Goal: Use online tool/utility: Utilize a website feature to perform a specific function

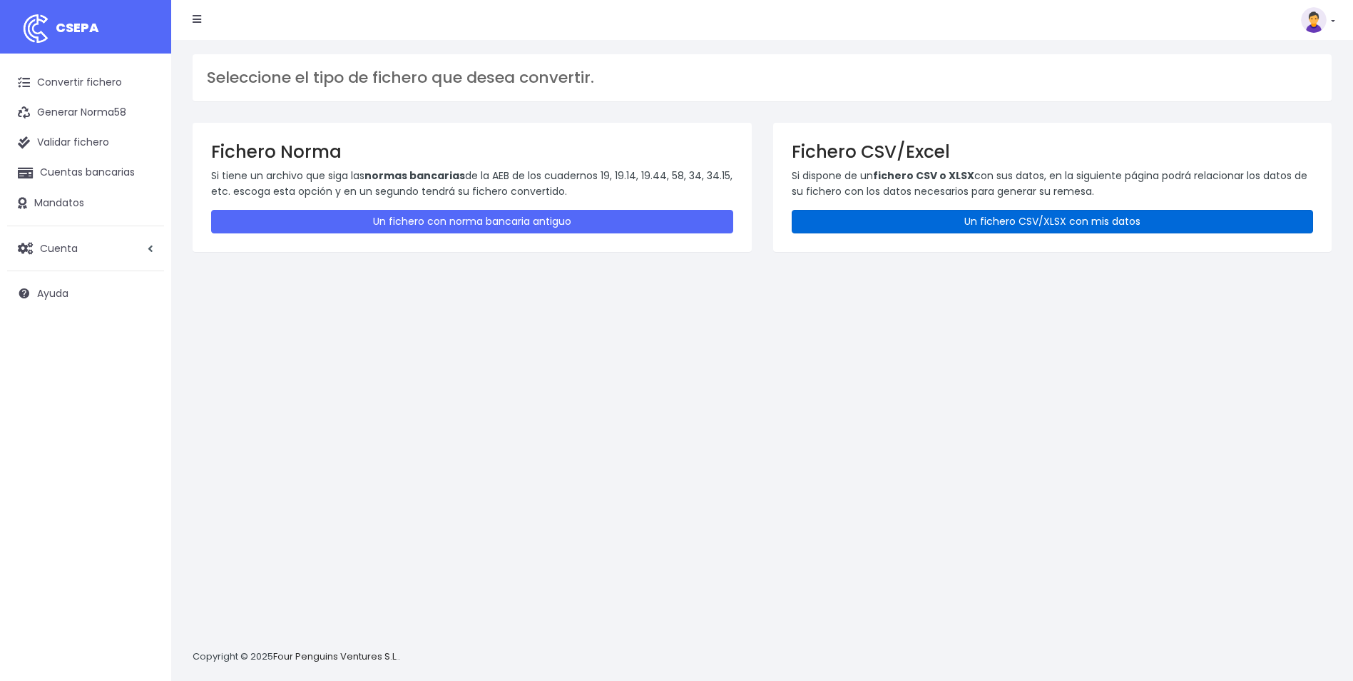
click at [1003, 221] on link "Un fichero CSV/XLSX con mis datos" at bounding box center [1053, 222] width 522 height 24
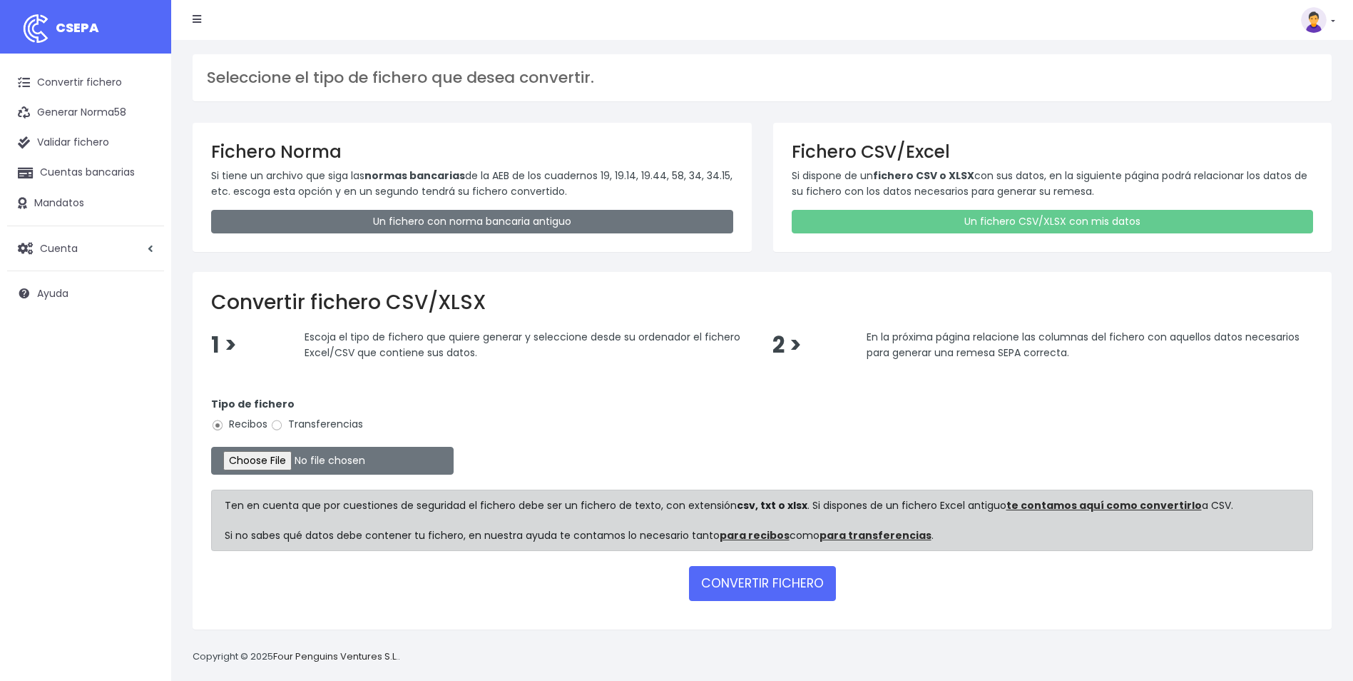
click at [332, 421] on label "Transferencias" at bounding box center [316, 424] width 93 height 15
click at [283, 421] on input "Transferencias" at bounding box center [276, 425] width 13 height 13
radio input "true"
click at [282, 462] on input "file" at bounding box center [332, 461] width 243 height 28
type input "C:\fakepath\REEMBOLSOS 0535 W2M CORPORATE 29754,19.csv"
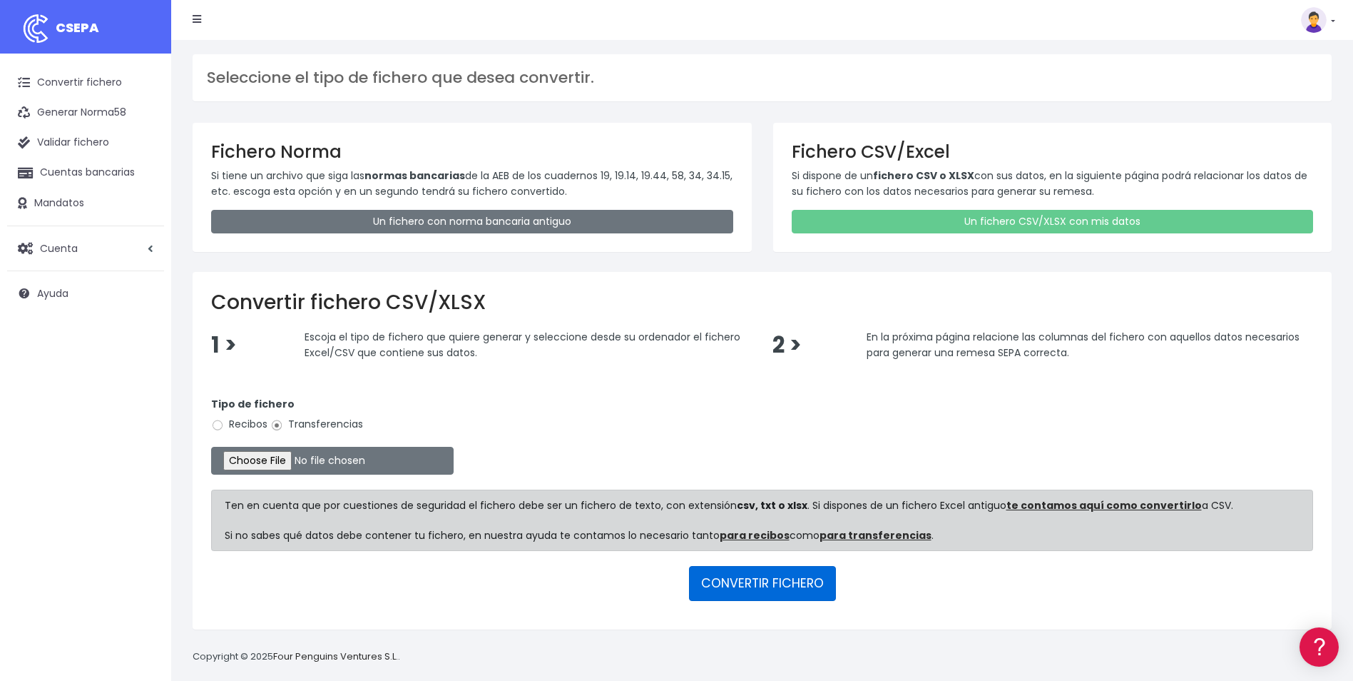
click at [763, 579] on button "CONVERTIR FICHERO" at bounding box center [762, 583] width 147 height 34
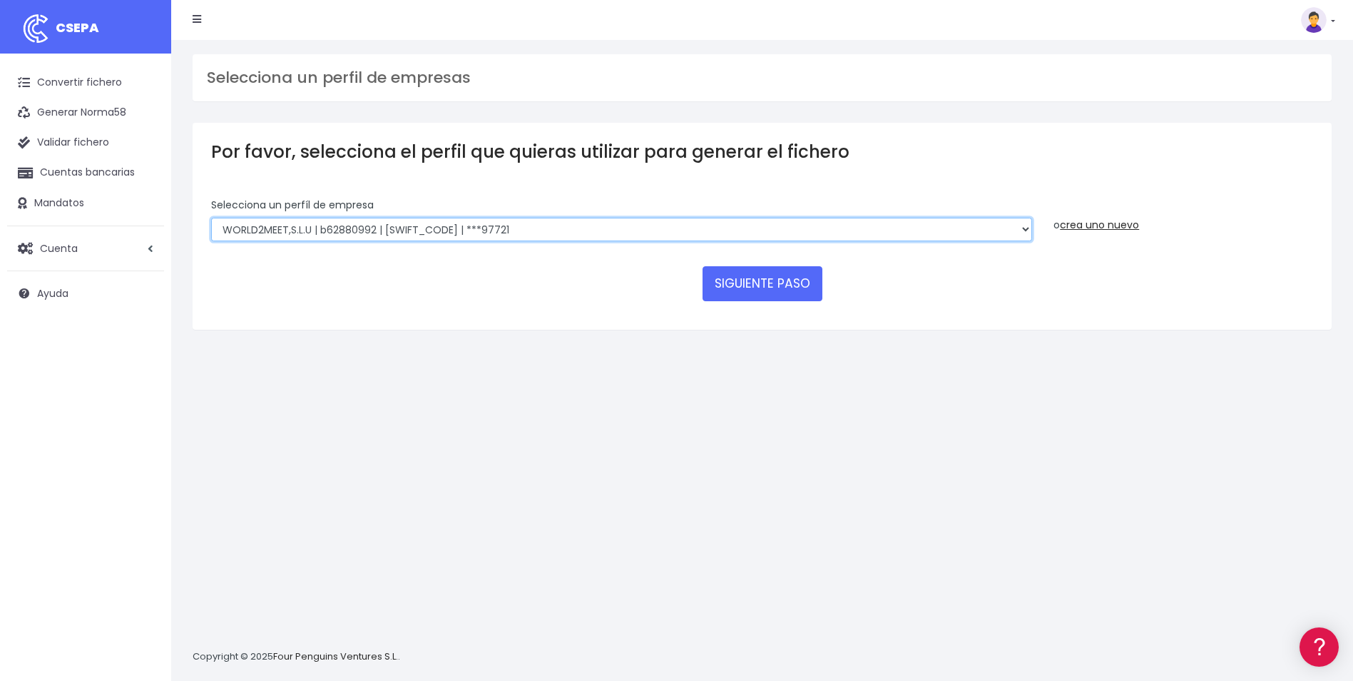
click at [943, 228] on select "WORLD2MEET,S.L.U | b62880992 | BSABESBBXXX | ***97721 World 2 Meet SLU | B62880…" at bounding box center [621, 230] width 821 height 24
click at [560, 231] on select "WORLD2MEET,S.L.U | b62880992 | BSABESBBXXX | ***97721 World 2 Meet SLU | B62880…" at bounding box center [621, 230] width 821 height 24
select select "2122"
click at [211, 218] on select "WORLD2MEET,S.L.U | b62880992 | BSABESBBXXX | ***97721 World 2 Meet SLU | B62880…" at bounding box center [621, 230] width 821 height 24
click at [779, 289] on button "SIGUIENTE PASO" at bounding box center [763, 283] width 120 height 34
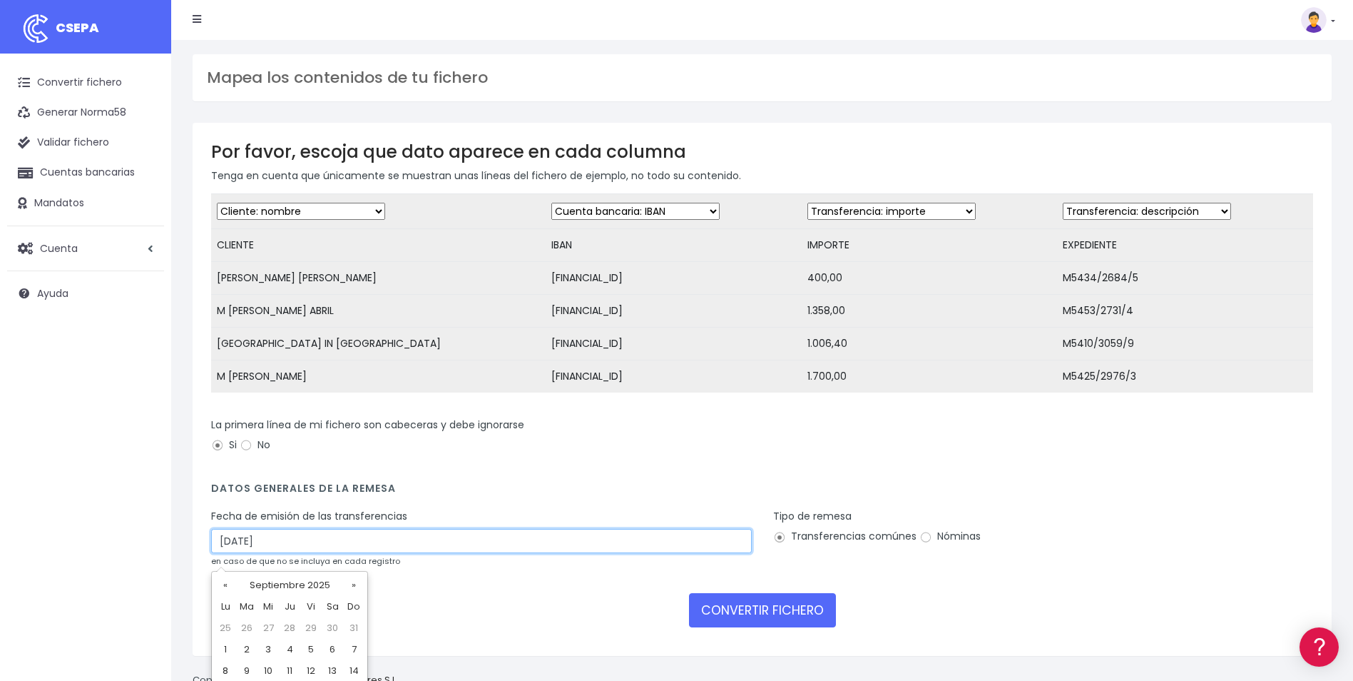
click at [477, 553] on input "26/09/2025" at bounding box center [481, 541] width 541 height 24
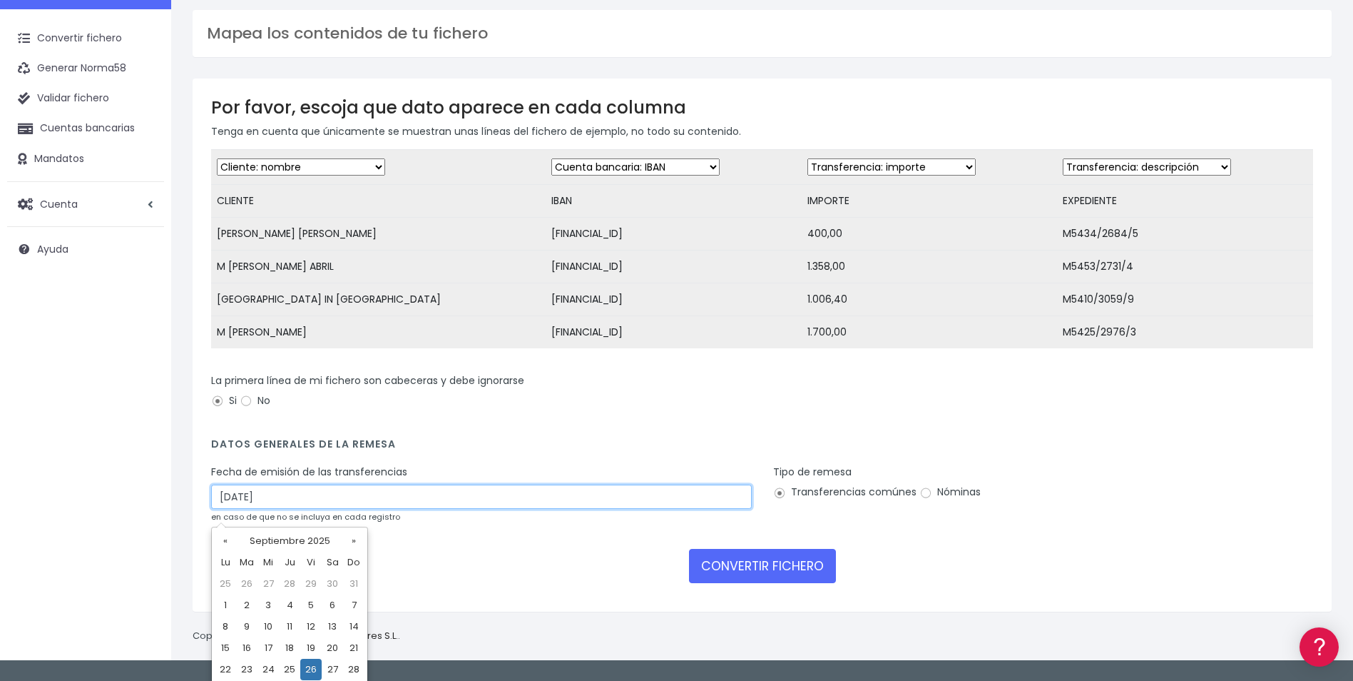
scroll to position [68, 0]
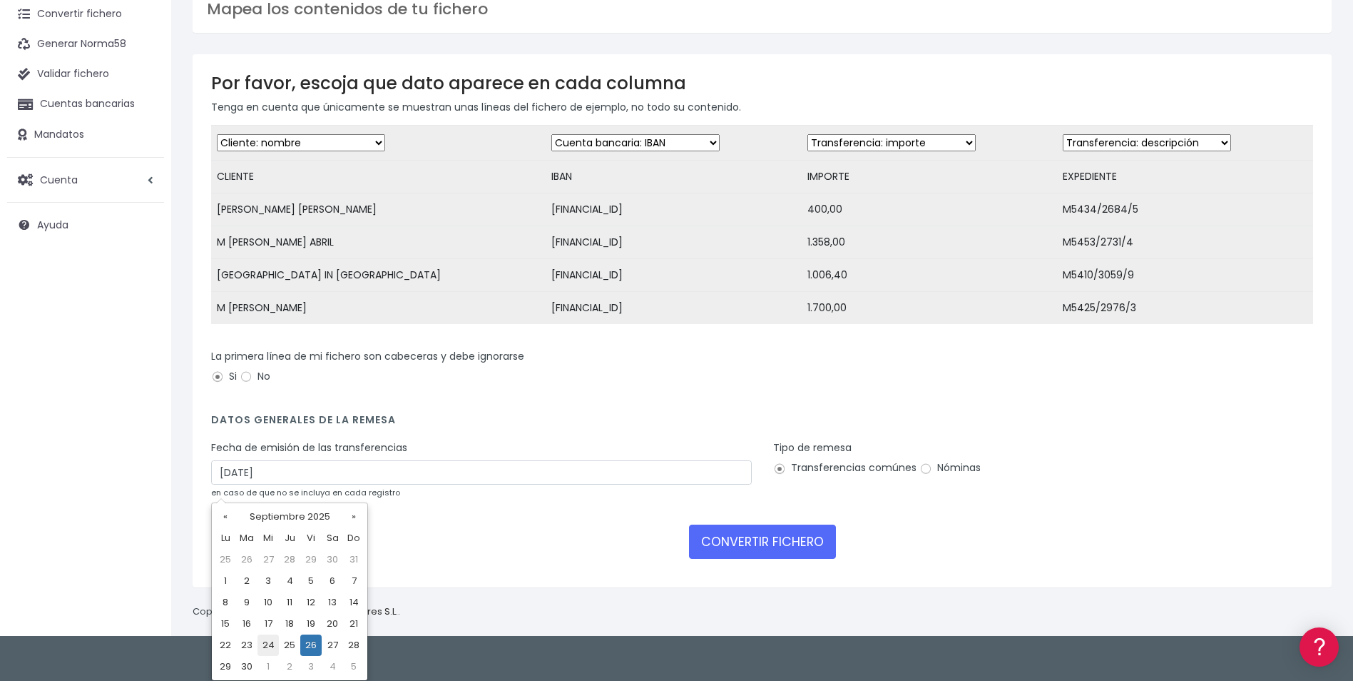
click at [270, 646] on td "24" at bounding box center [268, 644] width 21 height 21
type input "24/09/2025"
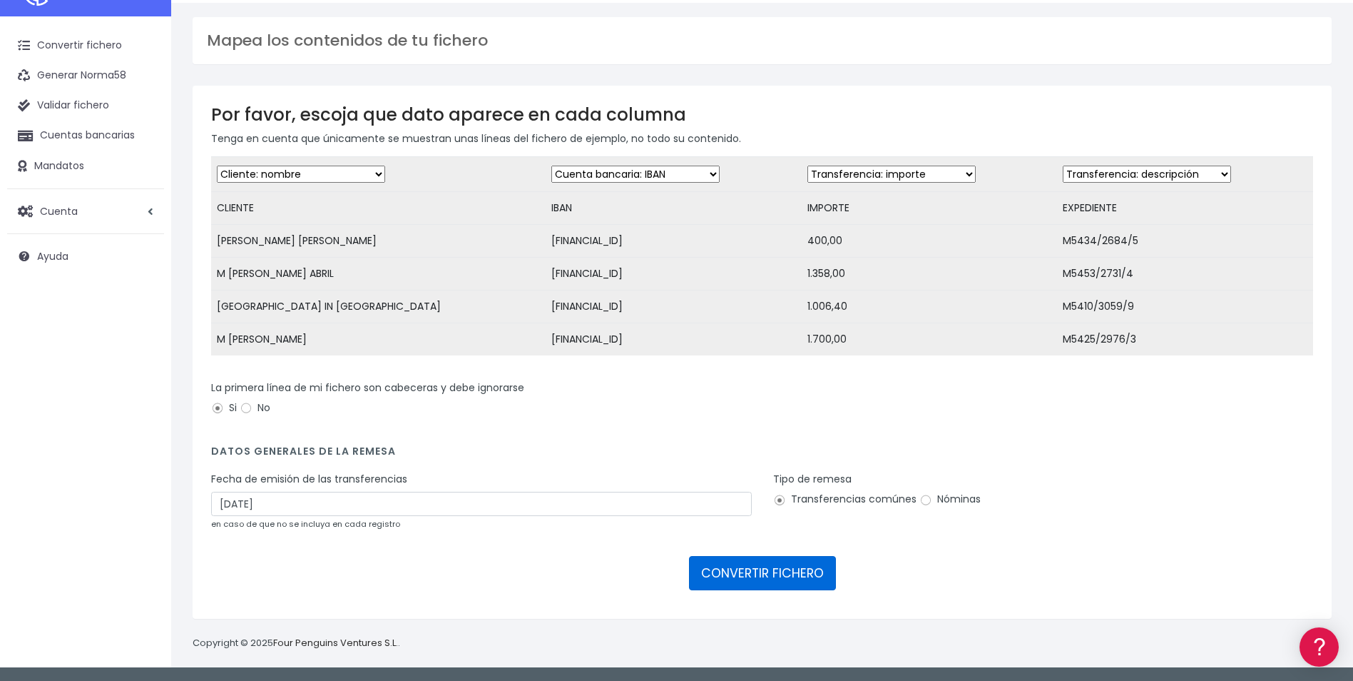
click at [751, 578] on button "CONVERTIR FICHERO" at bounding box center [762, 573] width 147 height 34
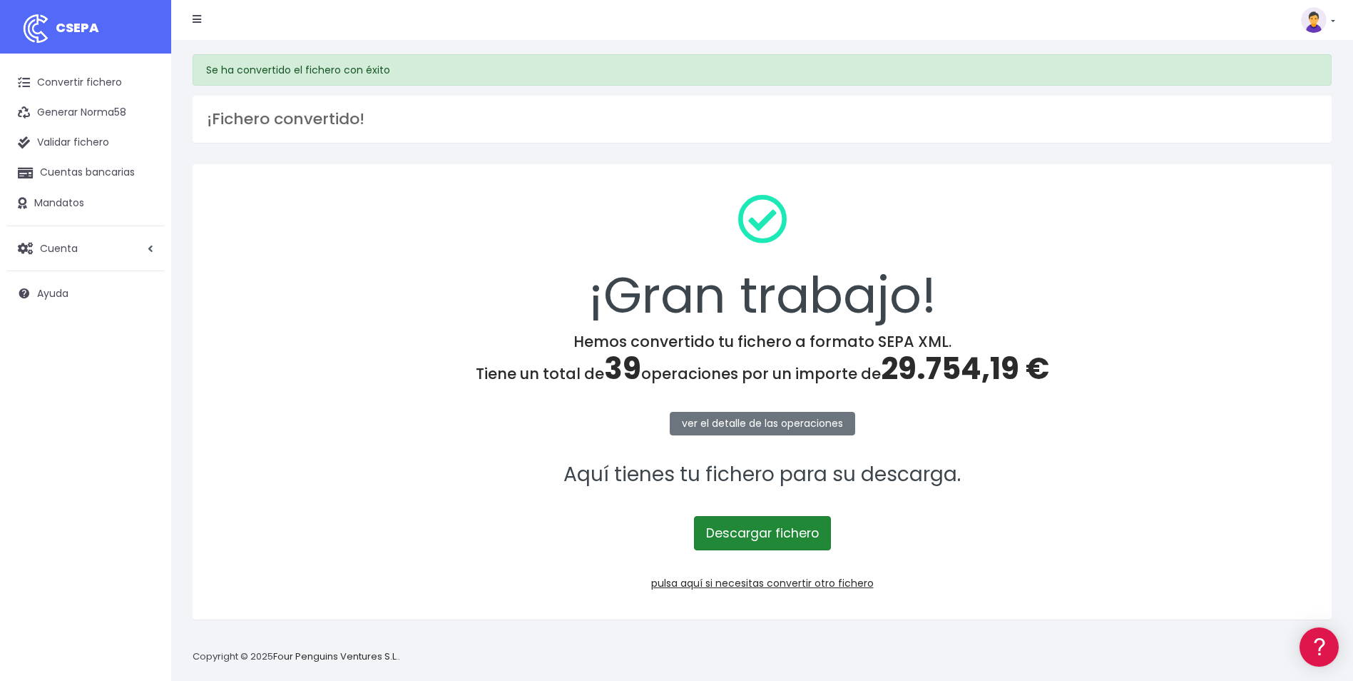
click at [769, 532] on link "Descargar fichero" at bounding box center [762, 533] width 137 height 34
click at [96, 81] on link "Convertir fichero" at bounding box center [85, 83] width 157 height 30
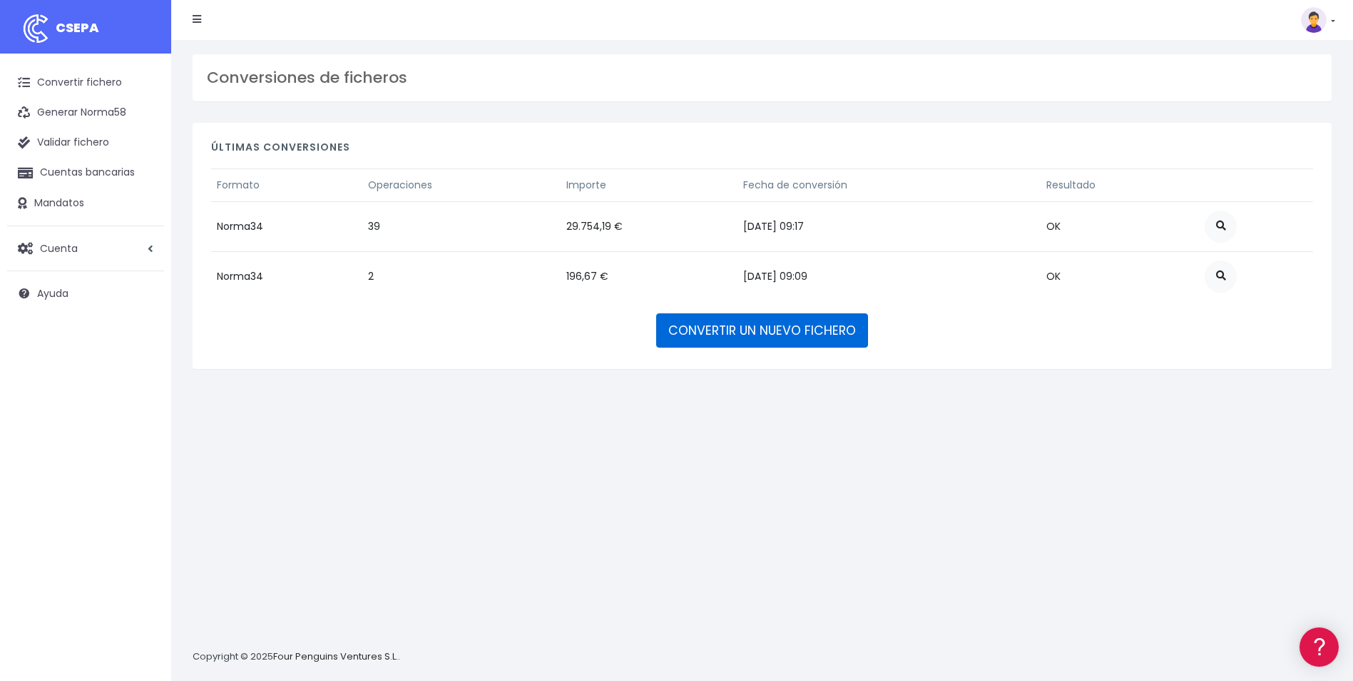
drag, startPoint x: 701, startPoint y: 328, endPoint x: 713, endPoint y: 310, distance: 21.6
click at [701, 328] on link "CONVERTIR UN NUEVO FICHERO" at bounding box center [762, 330] width 212 height 34
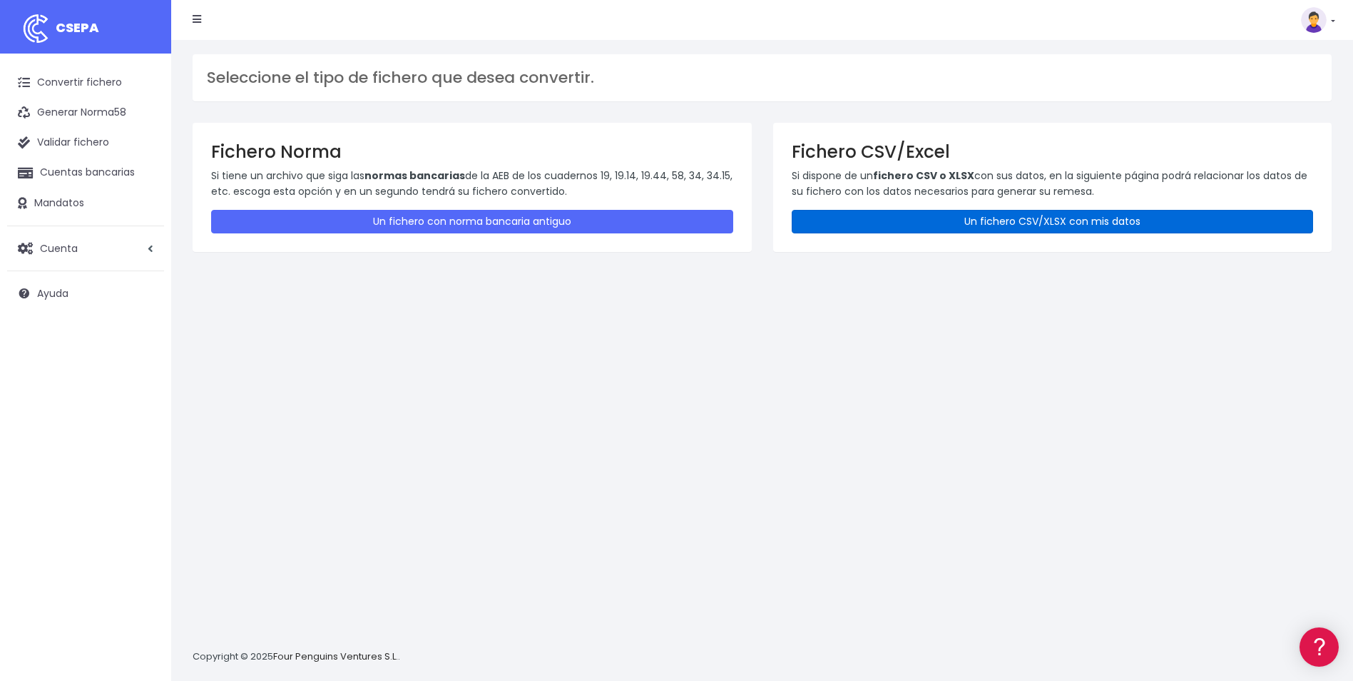
click at [922, 224] on link "Un fichero CSV/XLSX con mis datos" at bounding box center [1053, 222] width 522 height 24
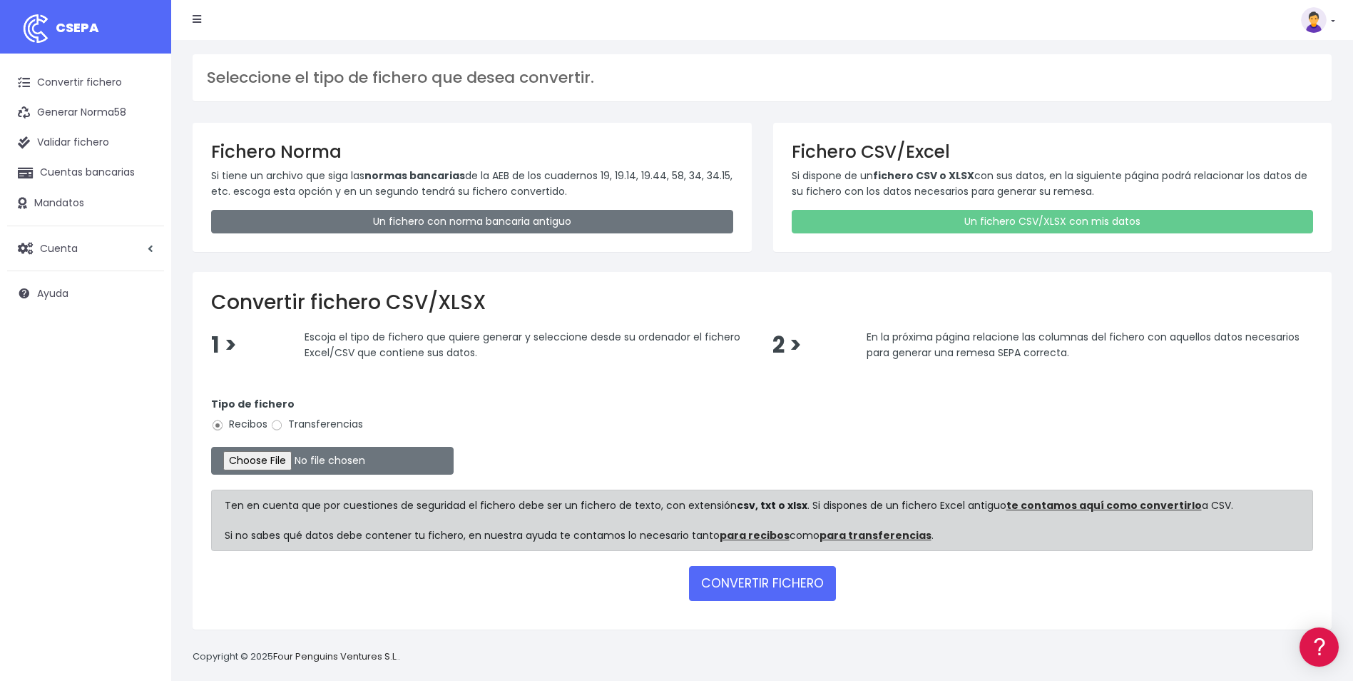
click at [327, 424] on label "Transferencias" at bounding box center [316, 424] width 93 height 15
click at [283, 424] on input "Transferencias" at bounding box center [276, 425] width 13 height 13
radio input "true"
click at [276, 461] on input "file" at bounding box center [332, 461] width 243 height 28
type input "C:\fakepath\REEMBOLSOS 0554 V2M 39736,29.csv"
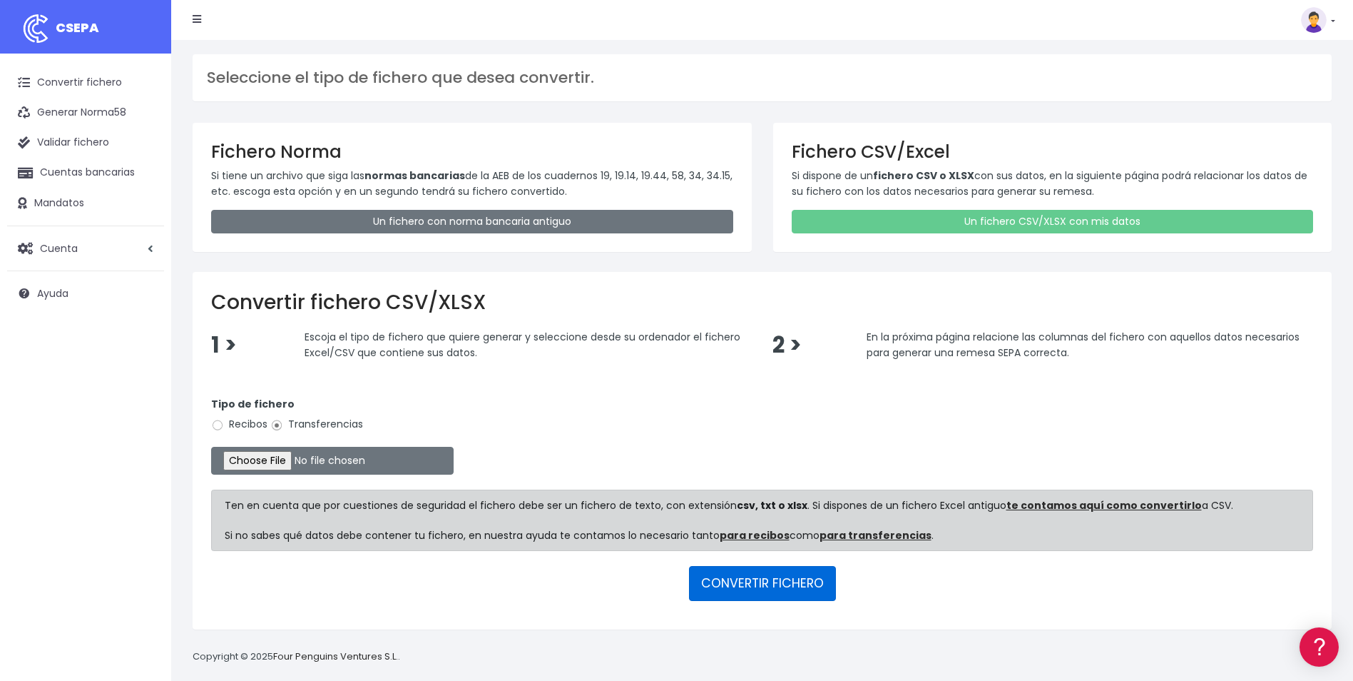
click at [804, 586] on button "CONVERTIR FICHERO" at bounding box center [762, 583] width 147 height 34
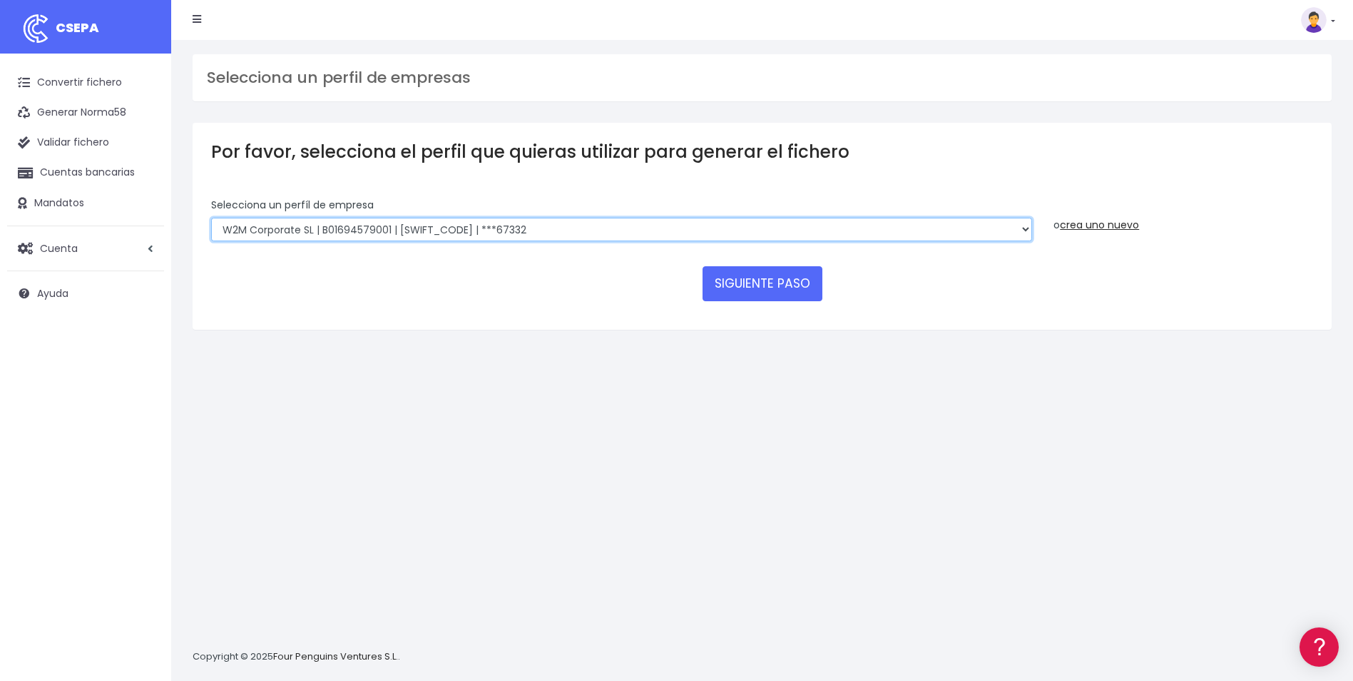
click at [852, 223] on select "WORLD2MEET,S.L.U | b62880992 | [SWIFT_CODE] | ***97721 World 2 Meet SLU | B6288…" at bounding box center [621, 230] width 821 height 24
select select "2121"
click at [211, 218] on select "WORLD2MEET,S.L.U | b62880992 | [SWIFT_CODE] | ***97721 World 2 Meet SLU | B6288…" at bounding box center [621, 230] width 821 height 24
click at [807, 297] on button "SIGUIENTE PASO" at bounding box center [763, 283] width 120 height 34
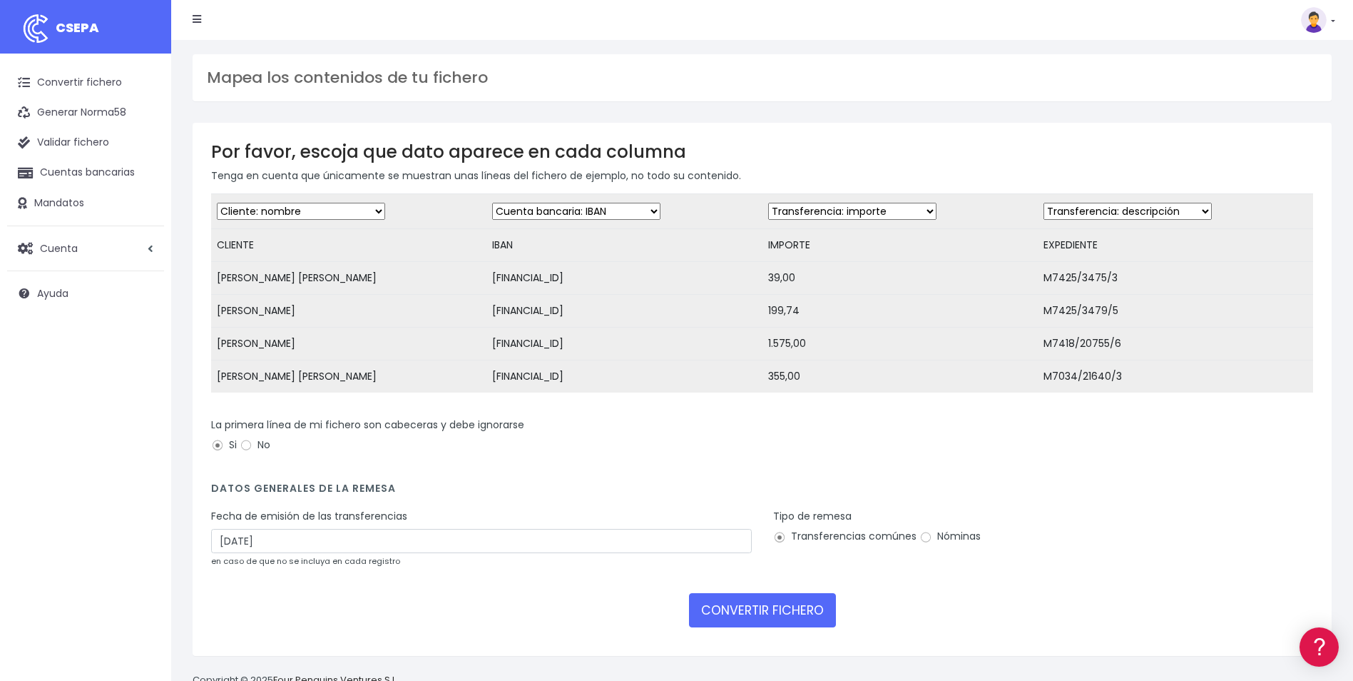
click at [406, 564] on div "Fecha de emisión de las transferencias [DATE] en caso de que no se incluya en c…" at bounding box center [481, 538] width 541 height 59
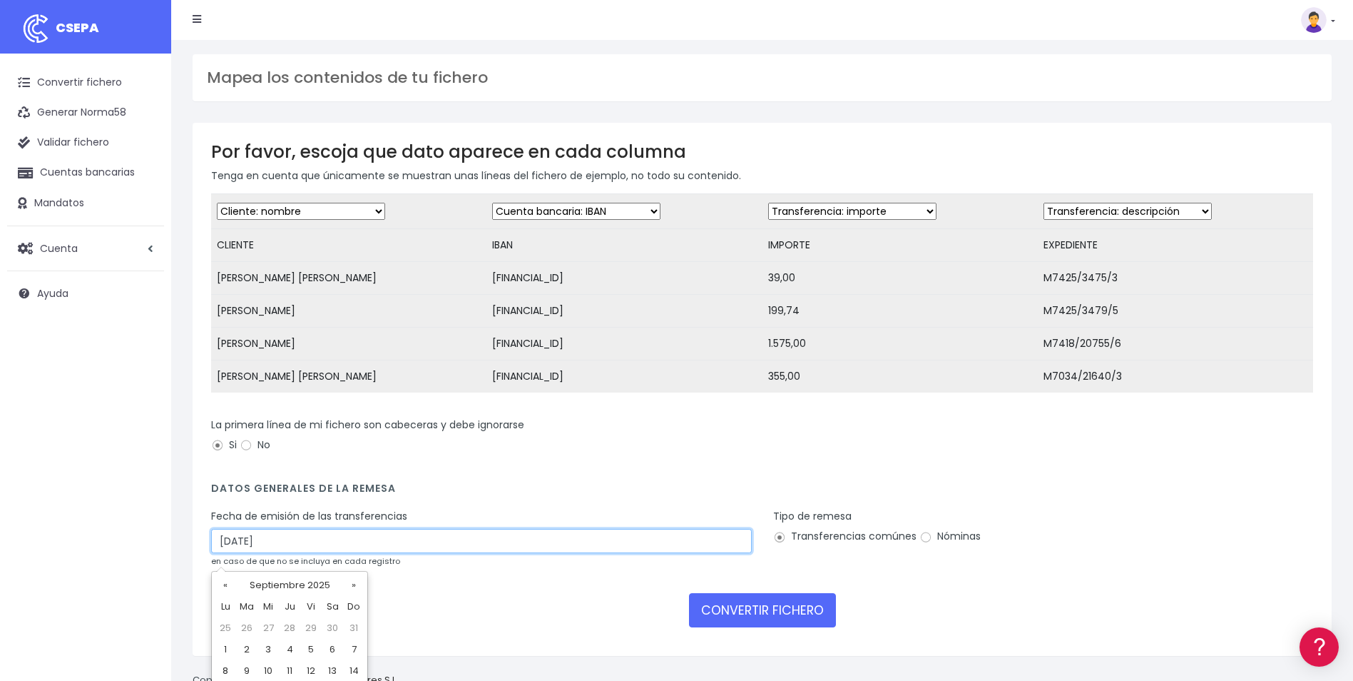
click at [409, 547] on input "[DATE]" at bounding box center [481, 541] width 541 height 24
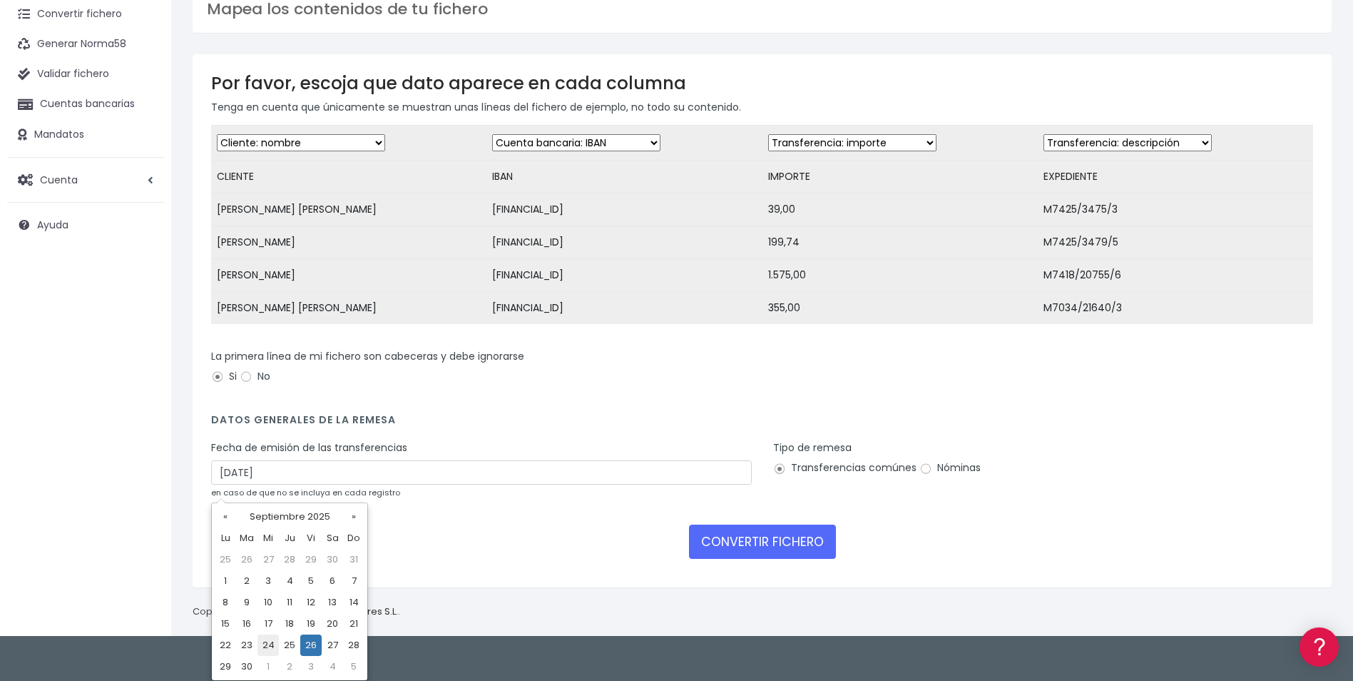
click at [271, 646] on td "24" at bounding box center [268, 644] width 21 height 21
type input "24/09/2025"
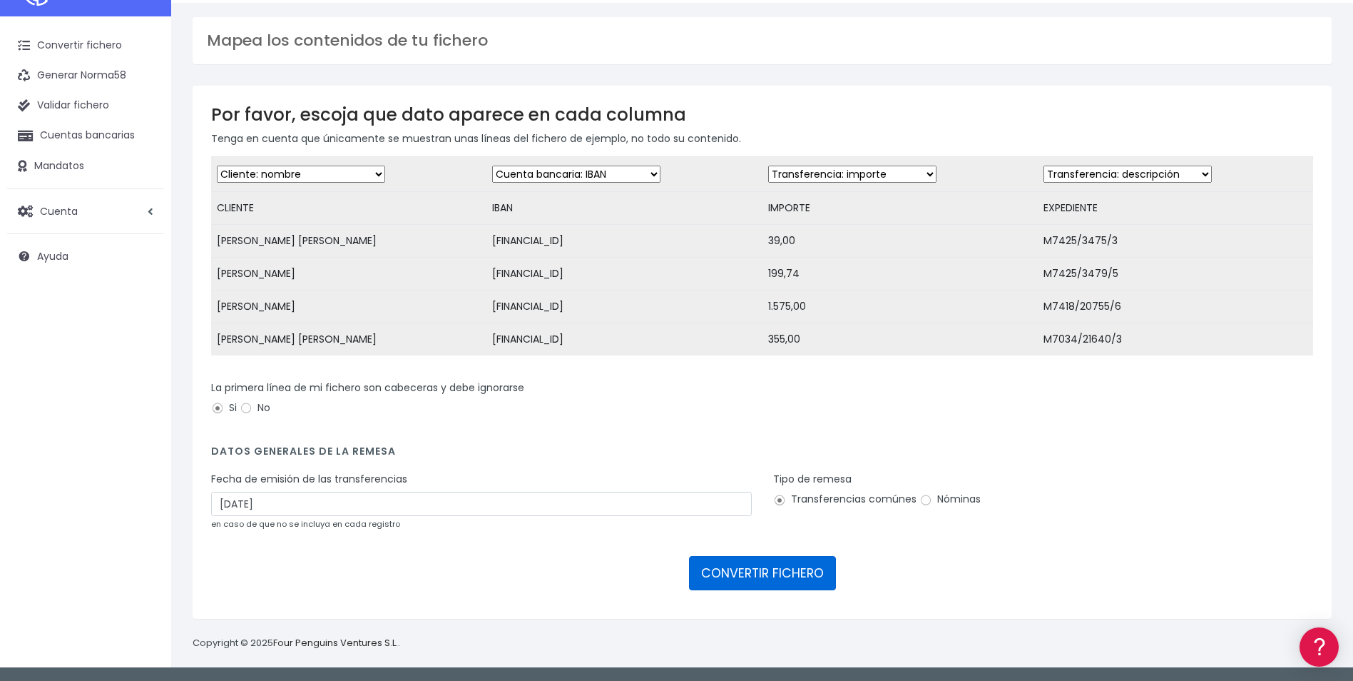
click at [743, 570] on button "CONVERTIR FICHERO" at bounding box center [762, 573] width 147 height 34
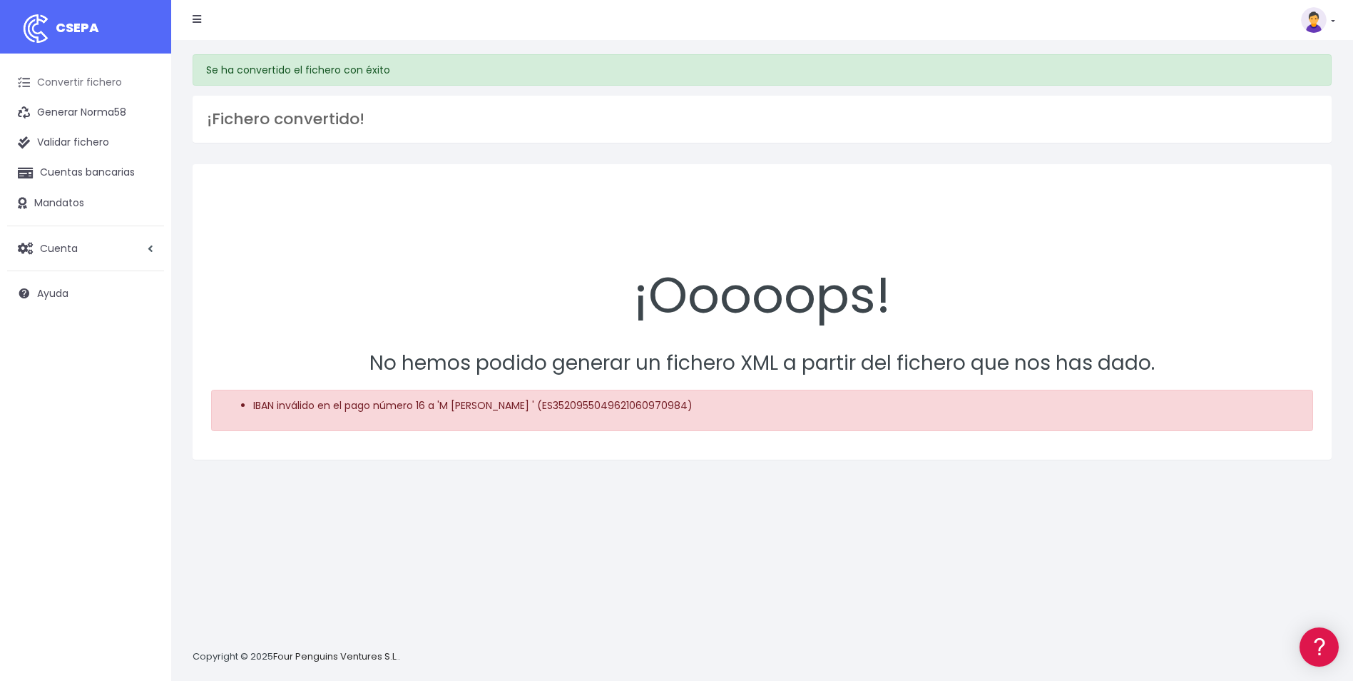
click at [93, 71] on link "Convertir fichero" at bounding box center [85, 83] width 157 height 30
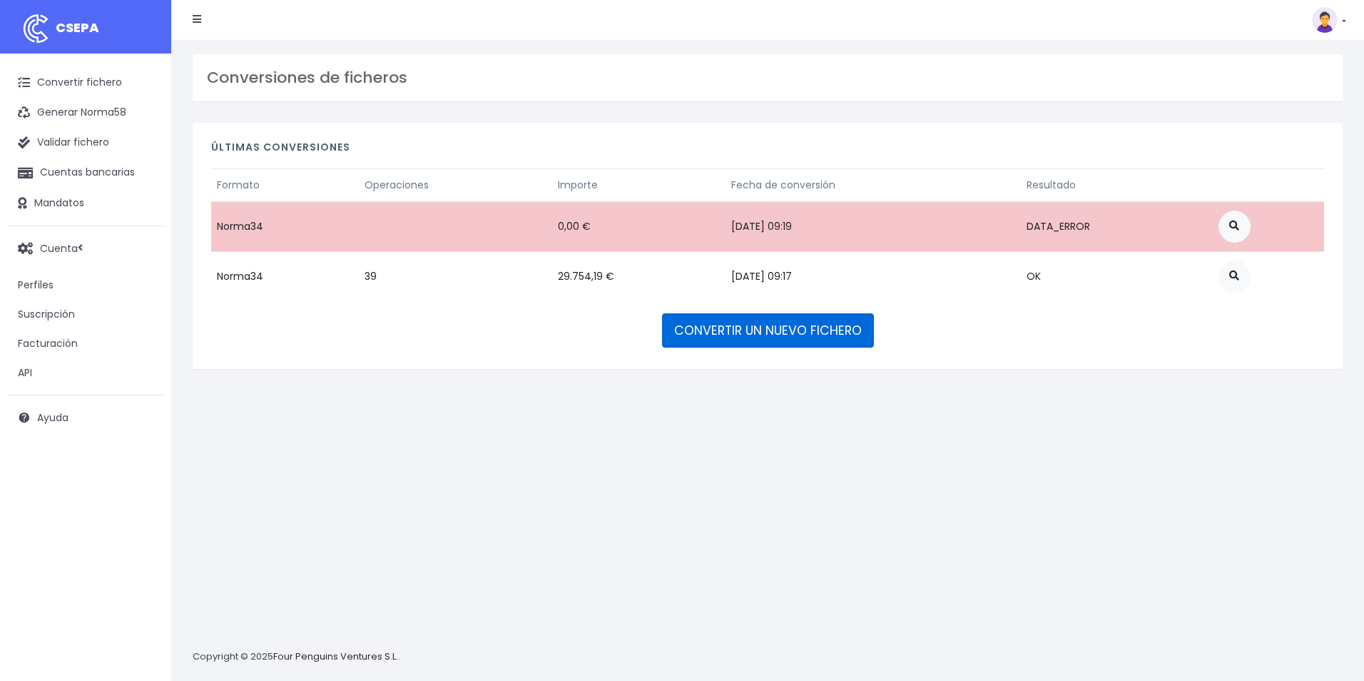
click at [796, 334] on link "CONVERTIR UN NUEVO FICHERO" at bounding box center [768, 330] width 212 height 34
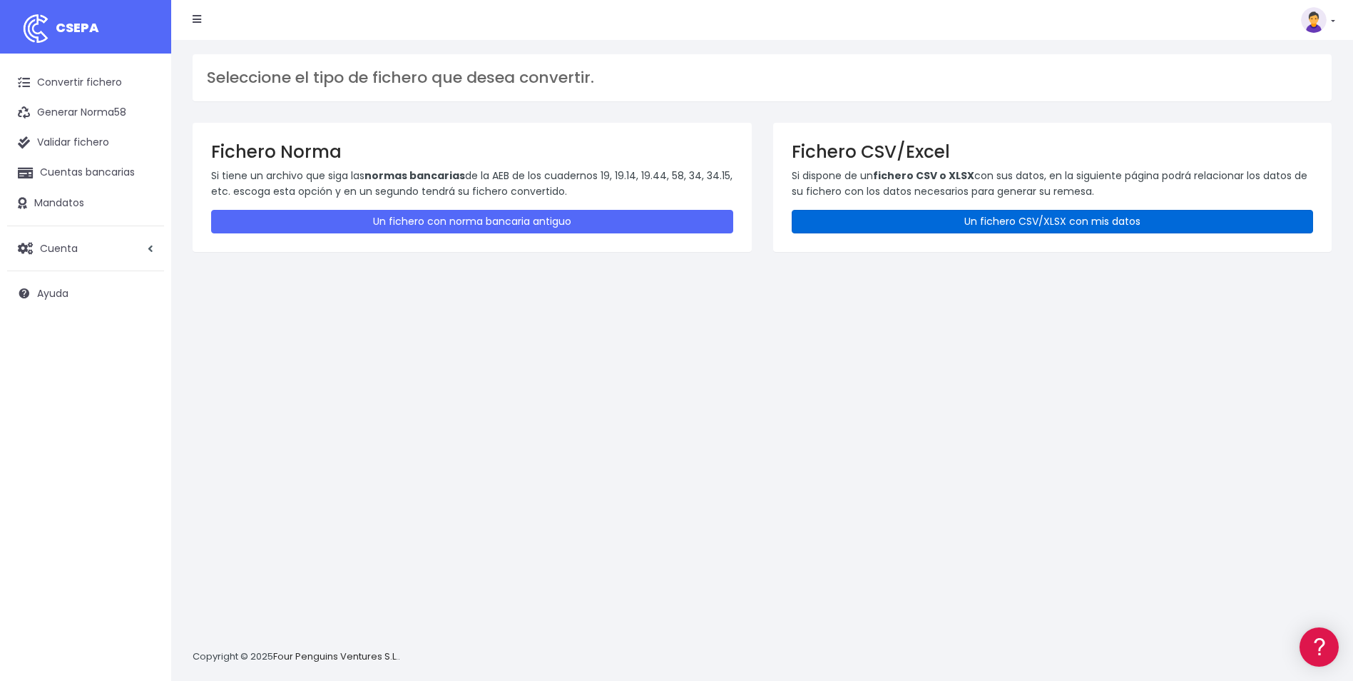
click at [1012, 232] on link "Un fichero CSV/XLSX con mis datos" at bounding box center [1053, 222] width 522 height 24
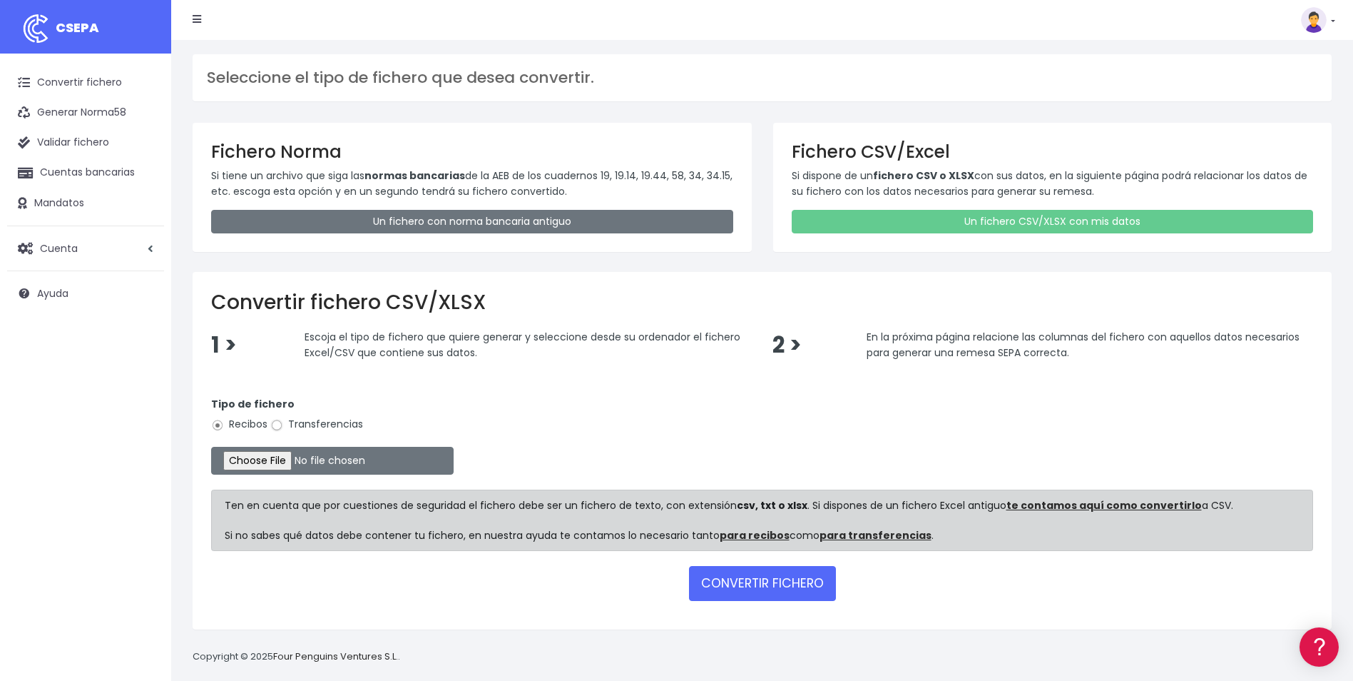
click at [277, 428] on input "Transferencias" at bounding box center [276, 425] width 13 height 13
radio input "true"
click at [273, 463] on input "file" at bounding box center [332, 461] width 243 height 28
type input "C:\fakepath\REEMBOLSOS 0554 V2M 39736,29.csv"
click at [753, 584] on button "CONVERTIR FICHERO" at bounding box center [762, 583] width 147 height 34
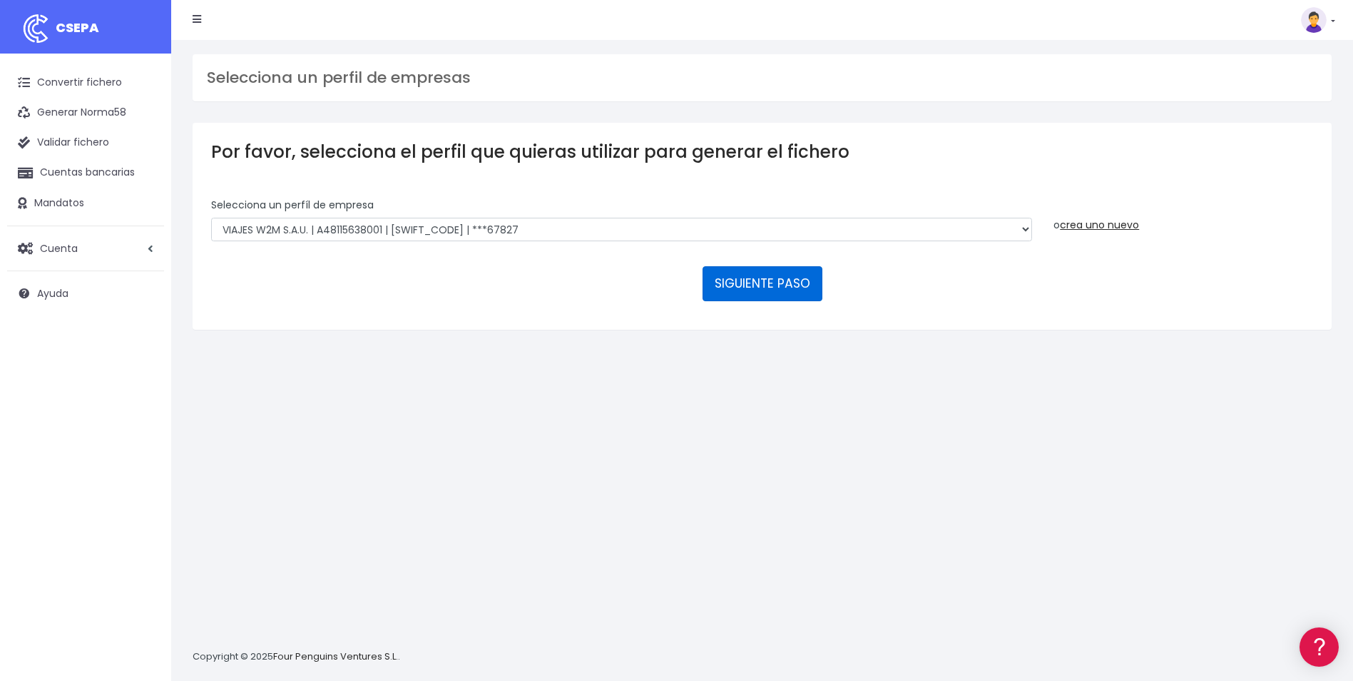
click at [801, 292] on button "SIGUIENTE PASO" at bounding box center [763, 283] width 120 height 34
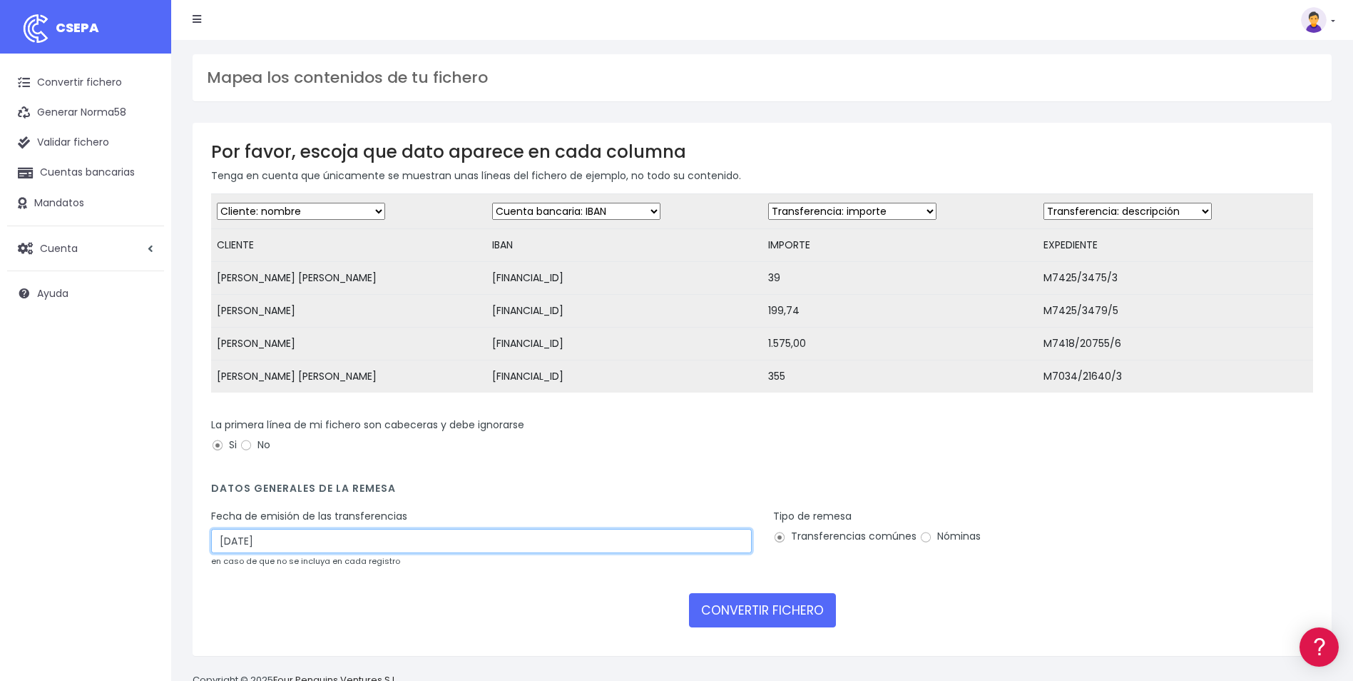
click at [434, 551] on input "26/09/2025" at bounding box center [481, 541] width 541 height 24
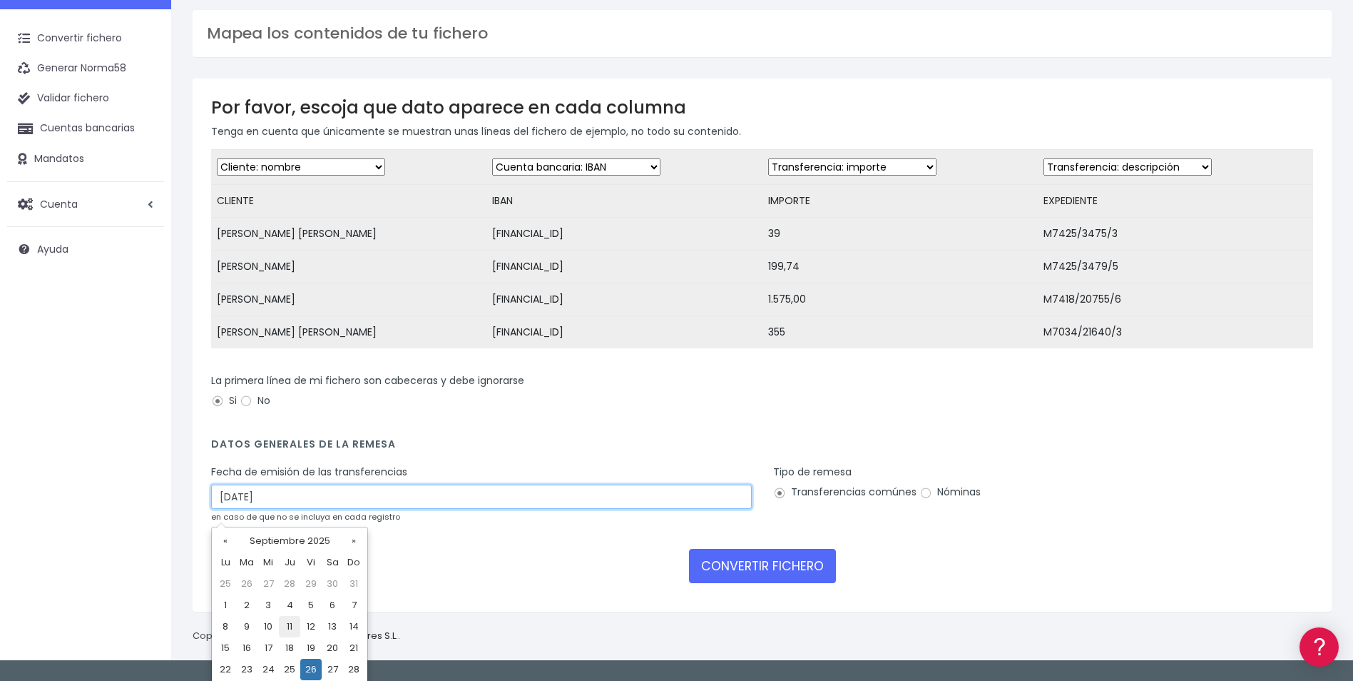
scroll to position [68, 0]
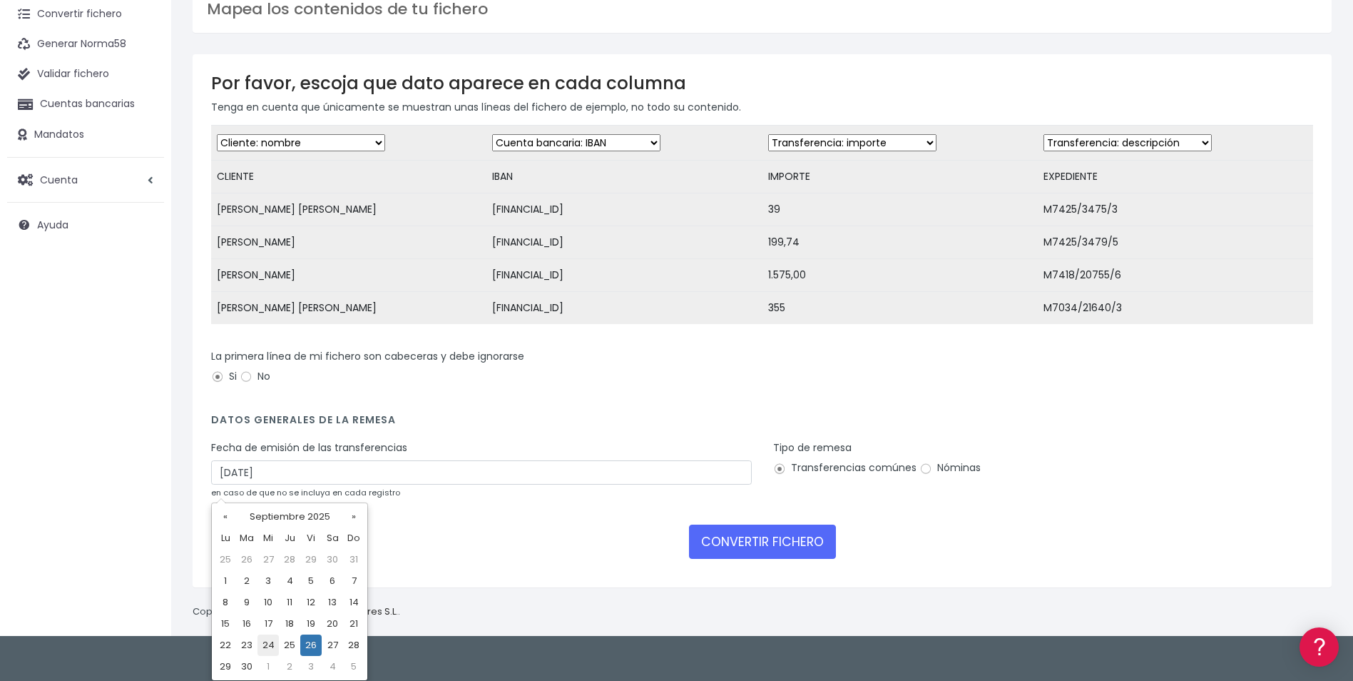
click at [273, 647] on td "24" at bounding box center [268, 644] width 21 height 21
type input "24/09/2025"
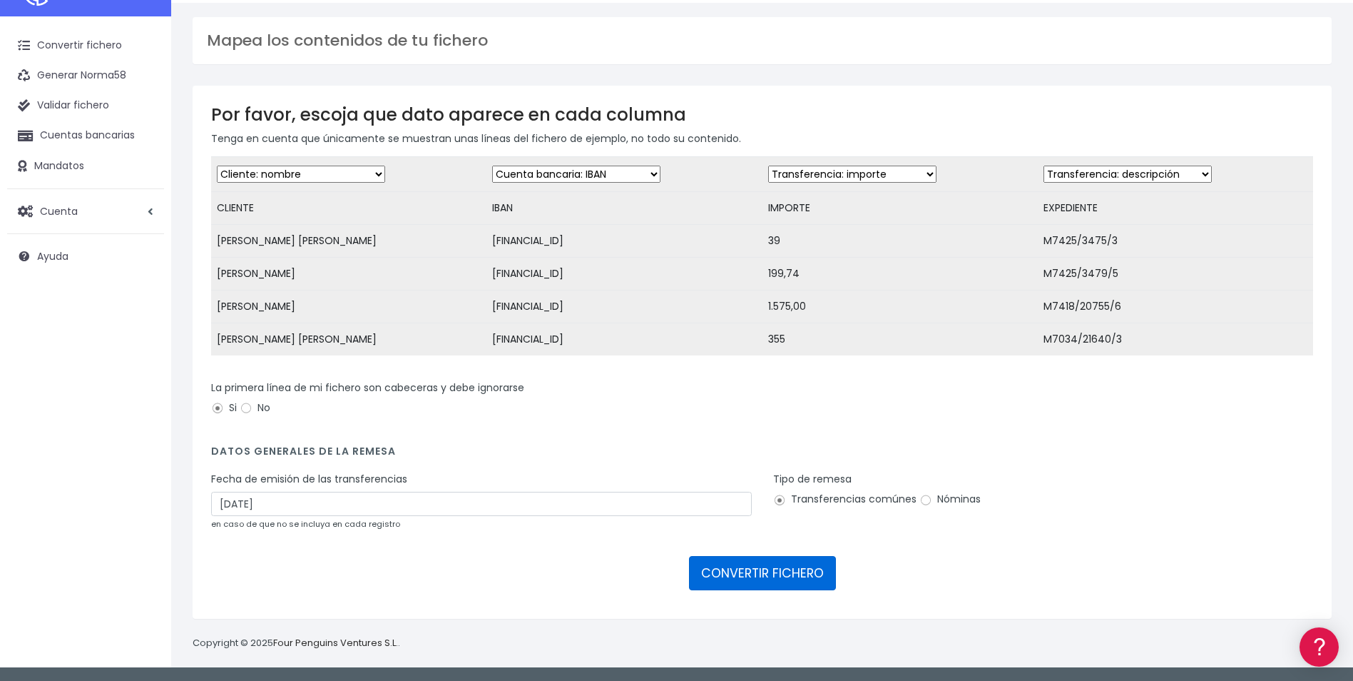
click at [743, 569] on button "CONVERTIR FICHERO" at bounding box center [762, 573] width 147 height 34
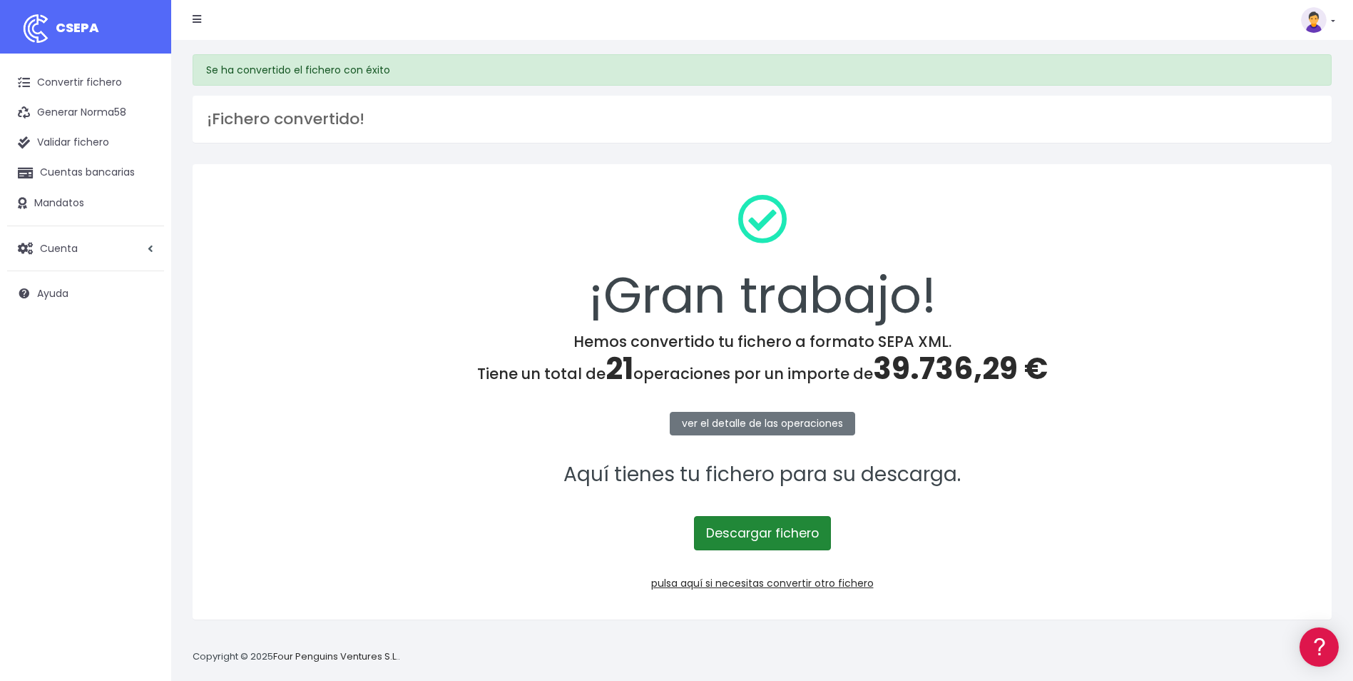
click at [803, 532] on link "Descargar fichero" at bounding box center [762, 533] width 137 height 34
